Goal: Information Seeking & Learning: Compare options

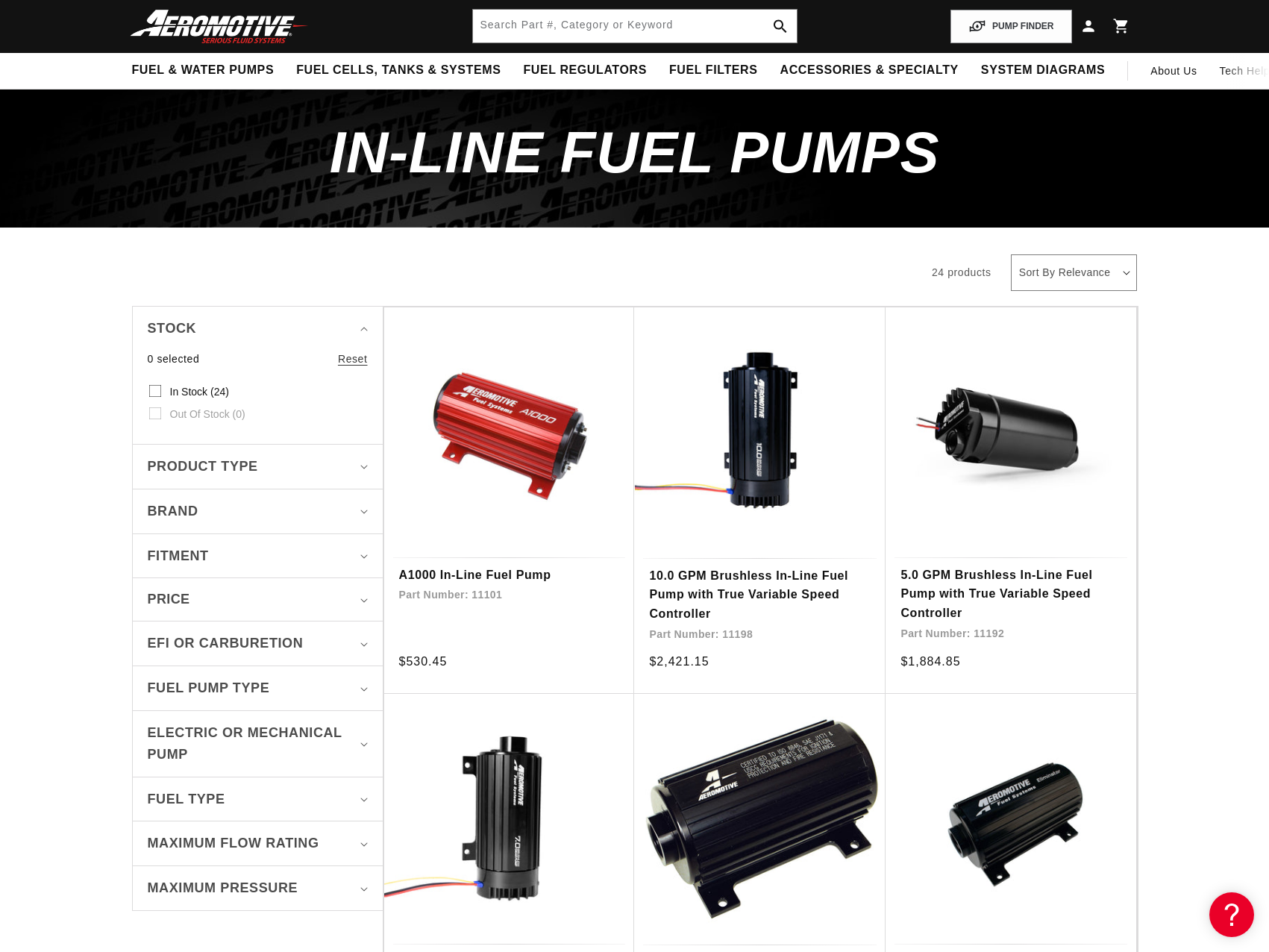
scroll to position [228, 0]
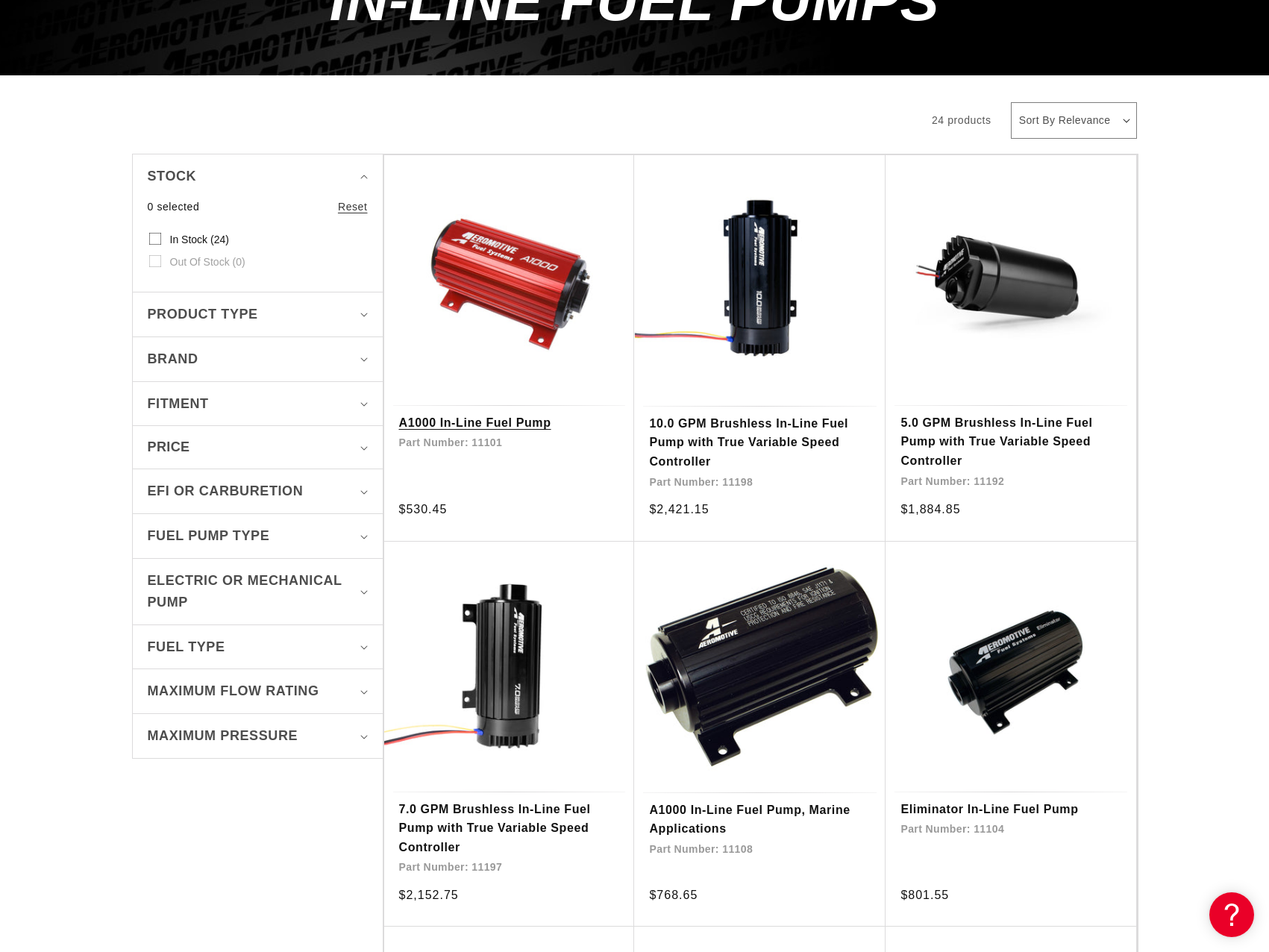
click at [491, 413] on link "A1000 In-Line Fuel Pump" at bounding box center [509, 422] width 221 height 19
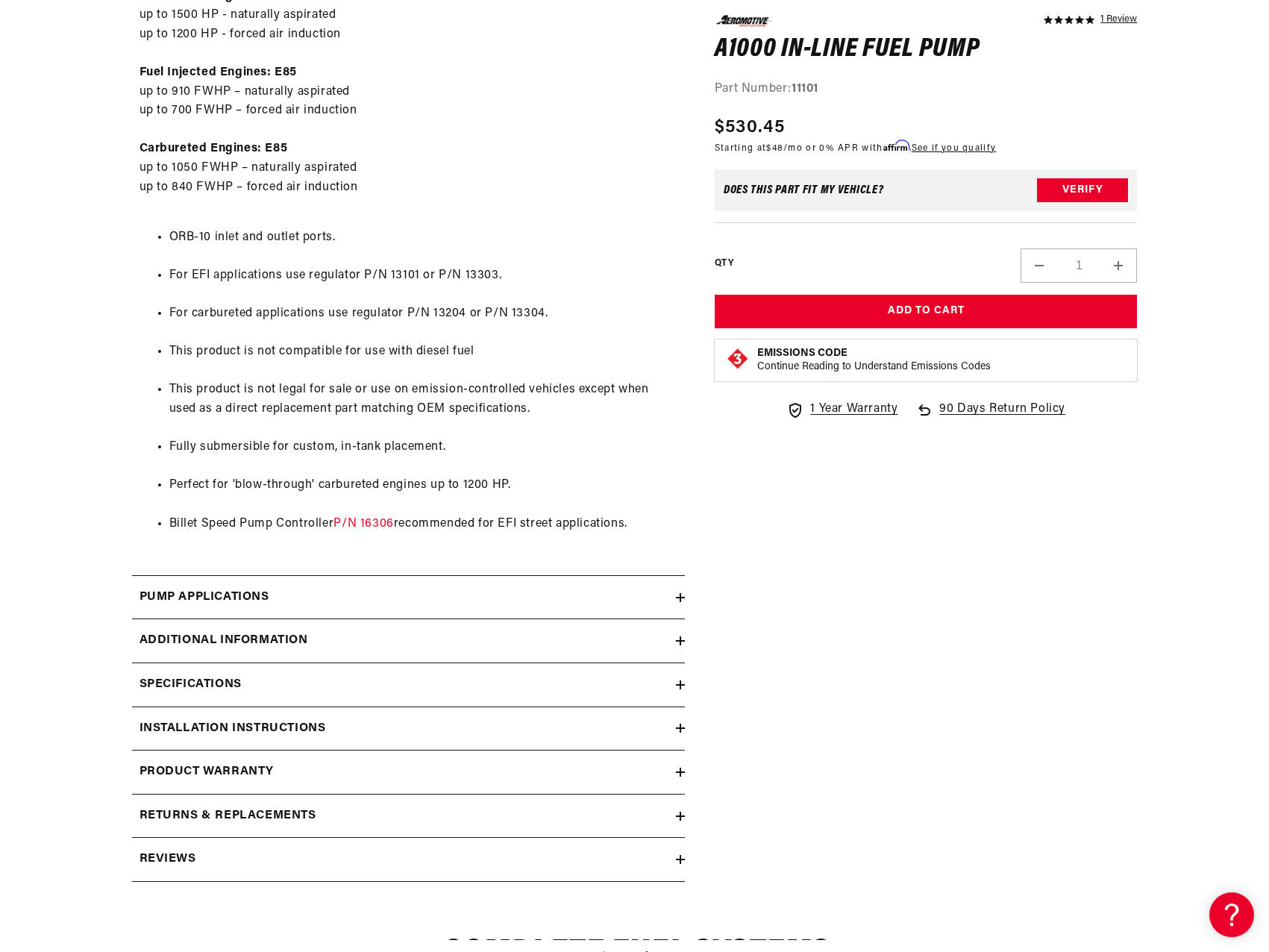
scroll to position [989, 0]
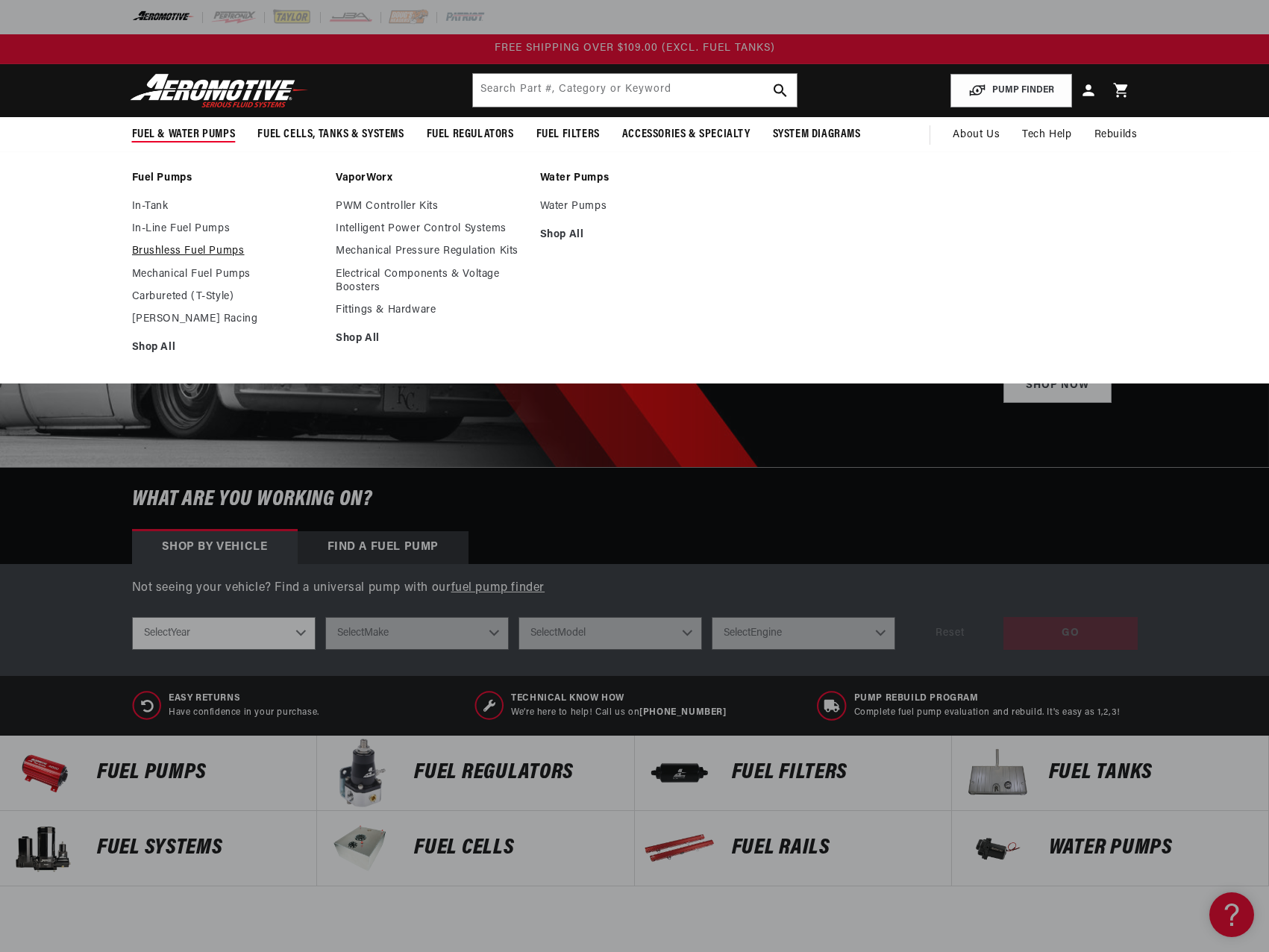
click at [183, 252] on link "Brushless Fuel Pumps" at bounding box center [227, 251] width 189 height 13
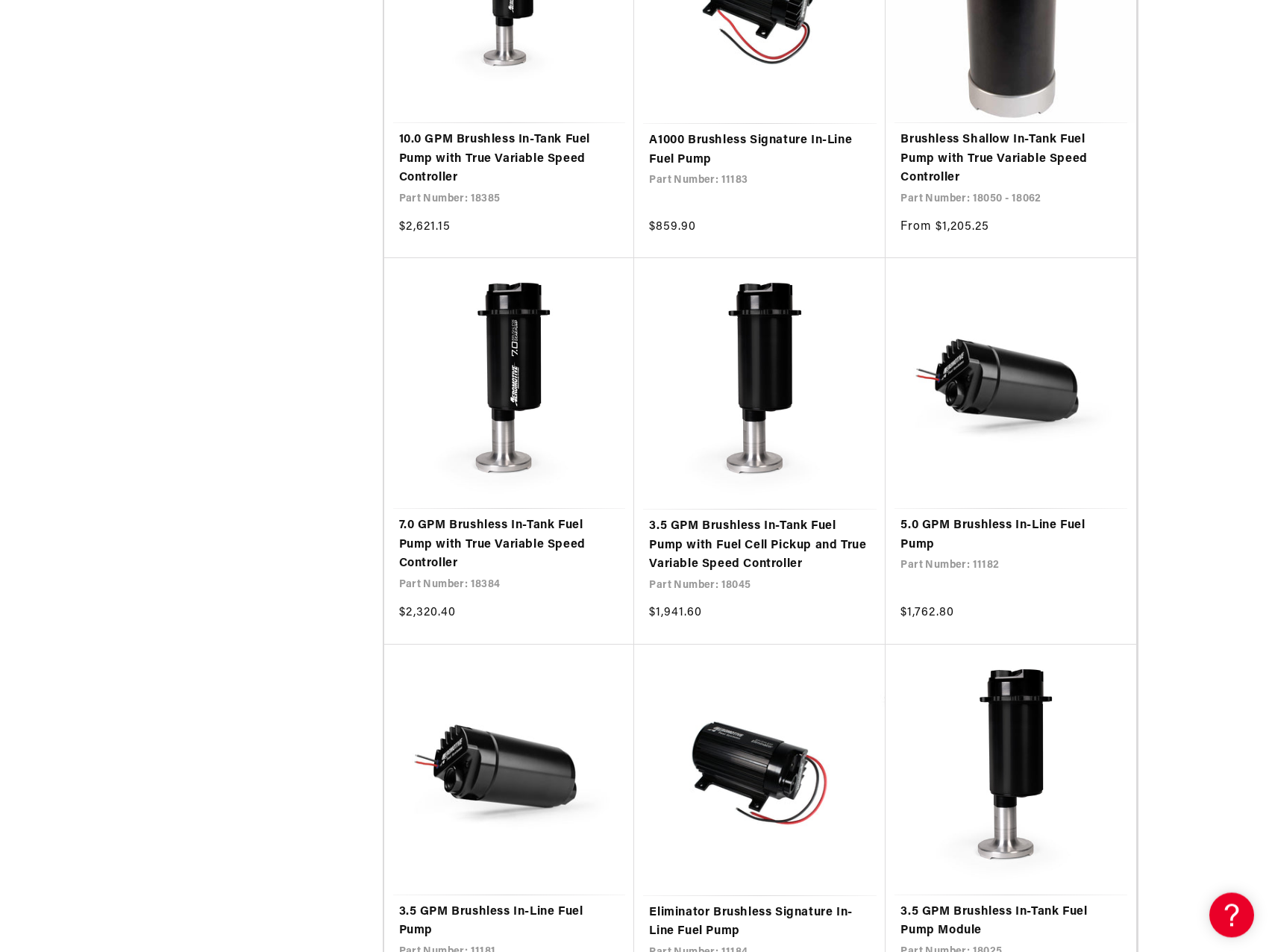
scroll to position [1294, 0]
